Goal: Transaction & Acquisition: Purchase product/service

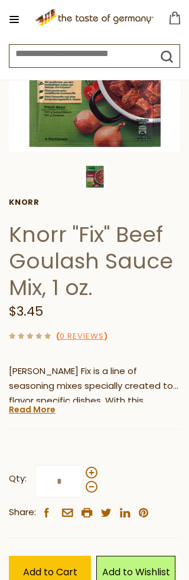
scroll to position [197, 0]
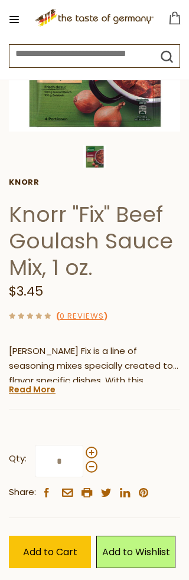
scroll to position [236, 0]
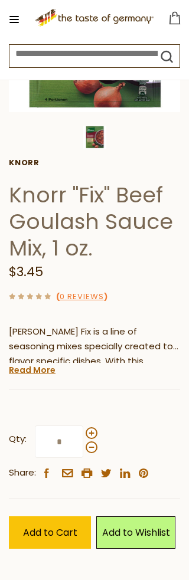
click at [126, 279] on div "$3.45" at bounding box center [94, 272] width 171 height 22
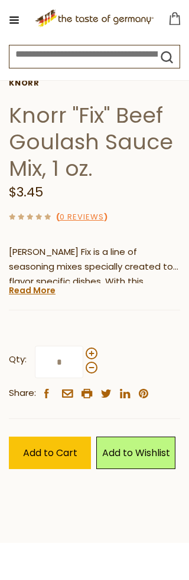
scroll to position [316, 0]
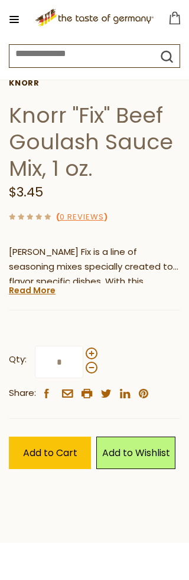
click at [25, 284] on link "Read More" at bounding box center [32, 290] width 47 height 12
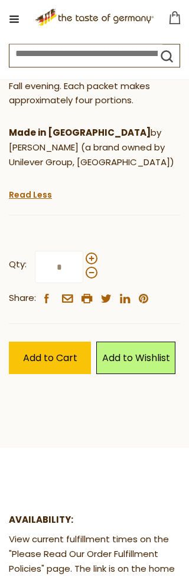
scroll to position [570, 0]
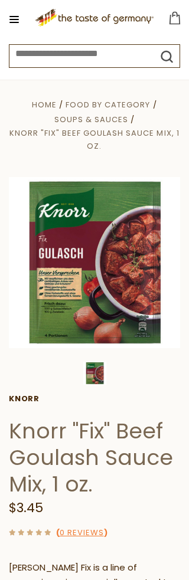
click at [45, 287] on img at bounding box center [94, 262] width 171 height 171
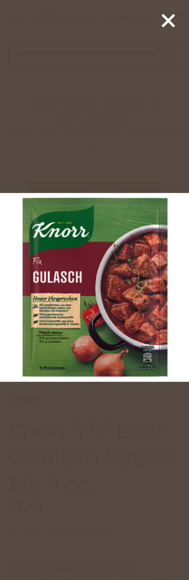
click at [67, 302] on img at bounding box center [94, 287] width 189 height 189
click at [51, 308] on img at bounding box center [94, 287] width 189 height 189
